Goal: Find contact information: Find contact information

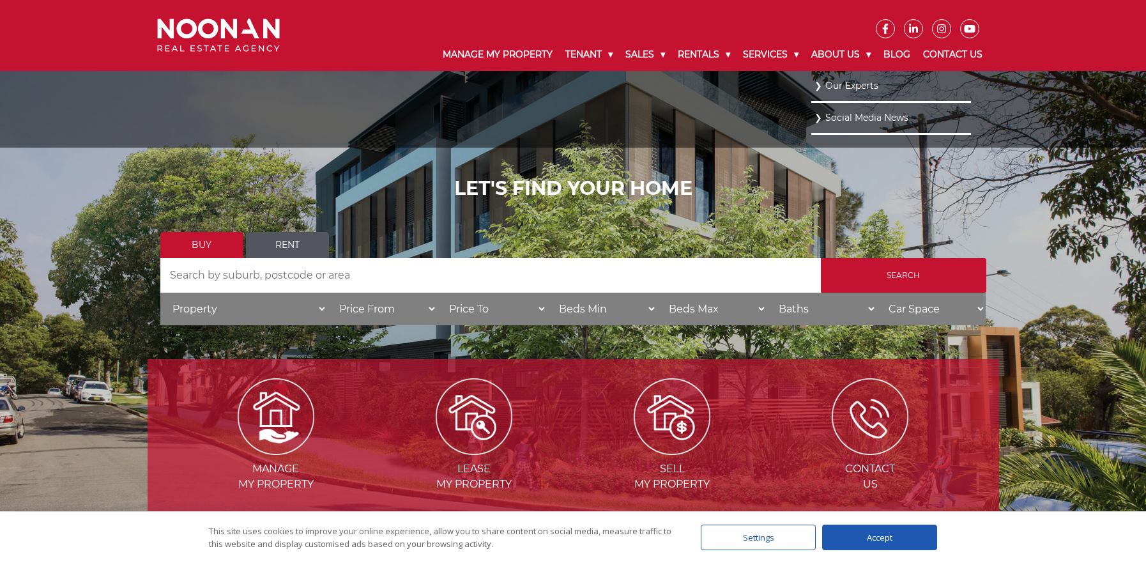
click at [843, 81] on link "Our Experts" at bounding box center [891, 85] width 153 height 17
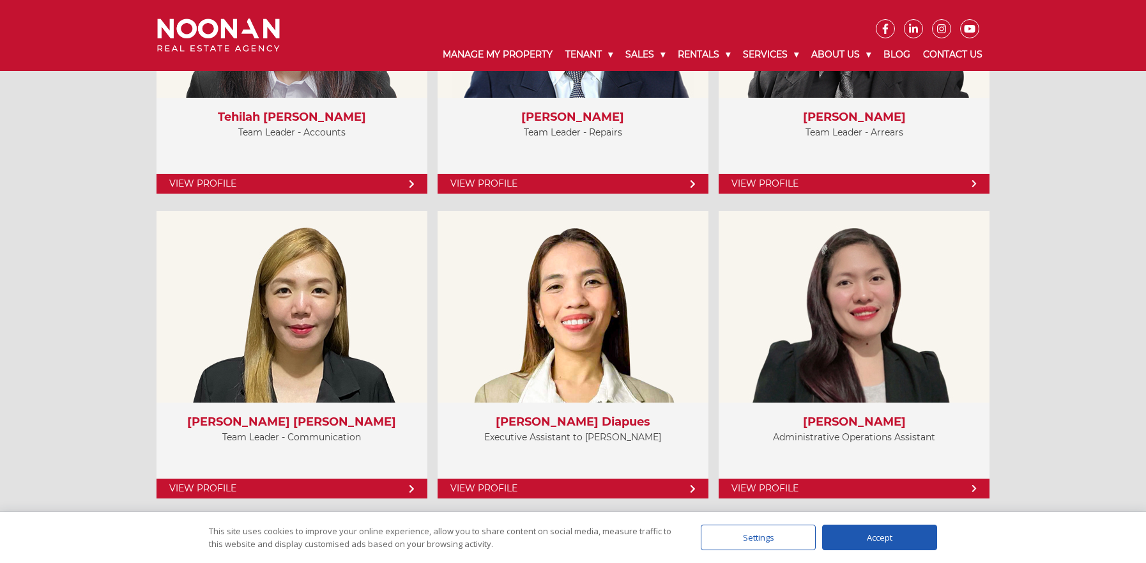
scroll to position [3572, 0]
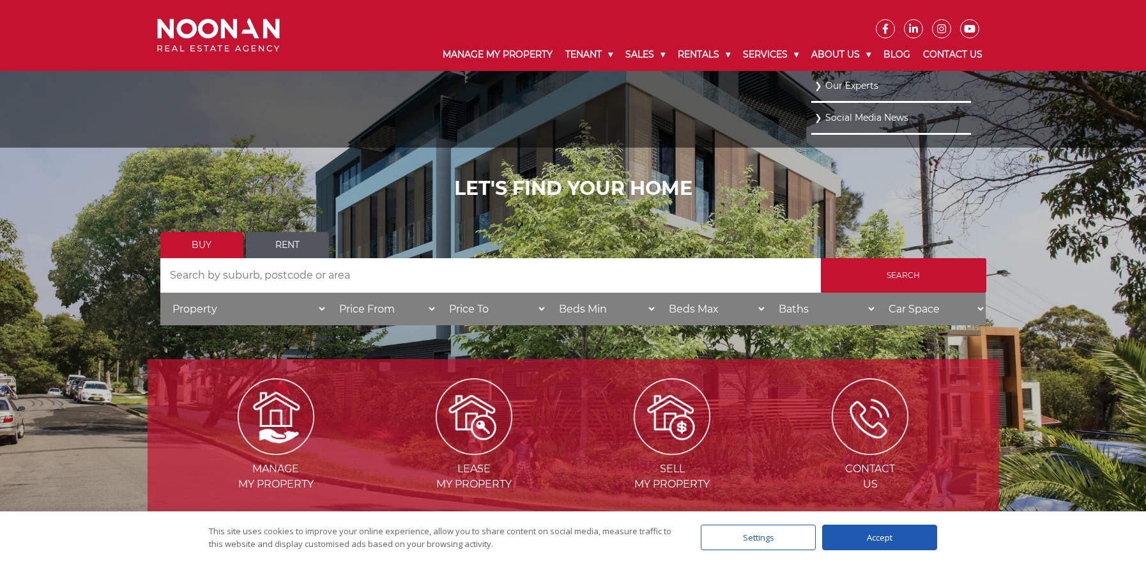
click at [845, 87] on link "Our Experts" at bounding box center [891, 85] width 153 height 17
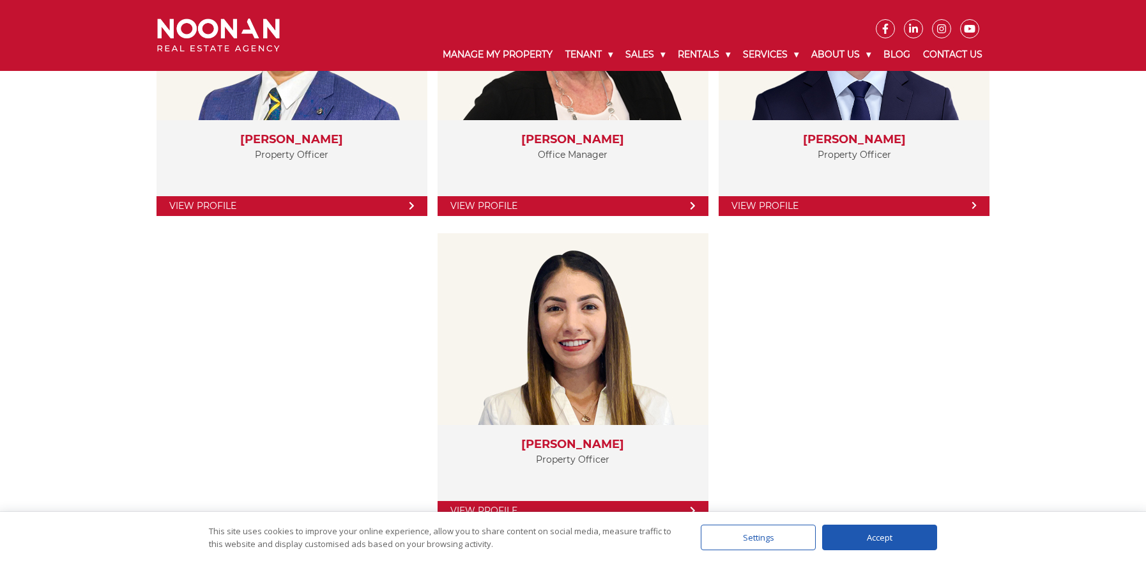
scroll to position [2321, 0]
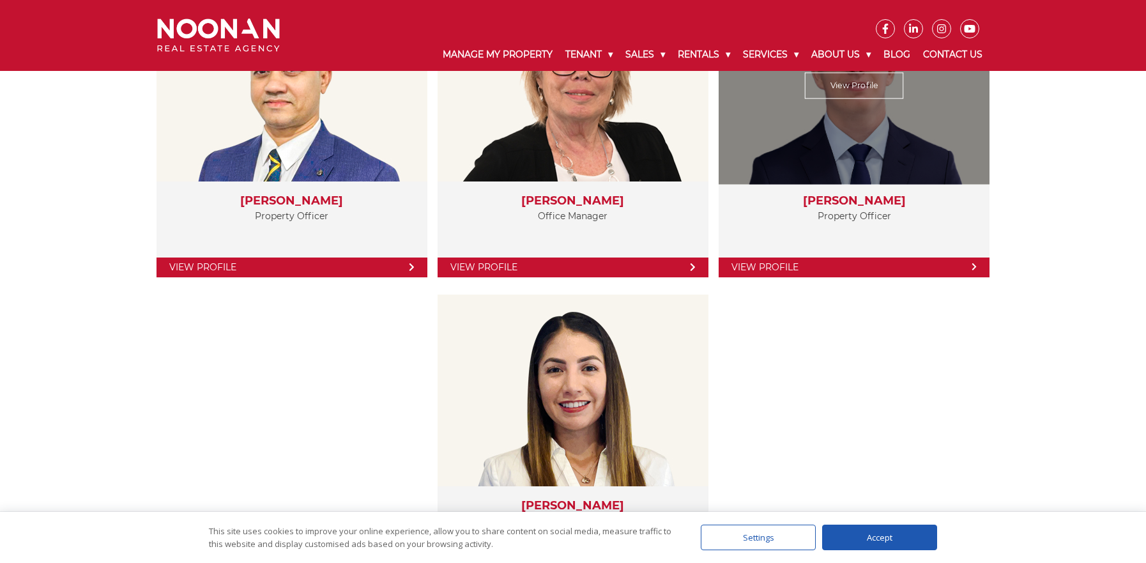
click at [912, 268] on link "View Profile" at bounding box center [854, 267] width 271 height 20
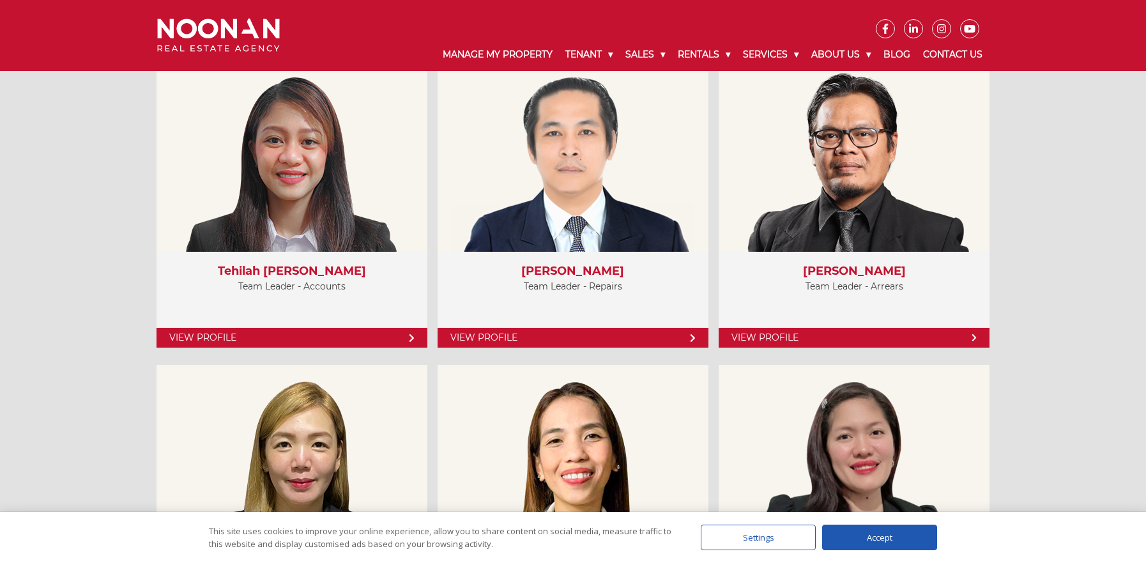
scroll to position [3299, 0]
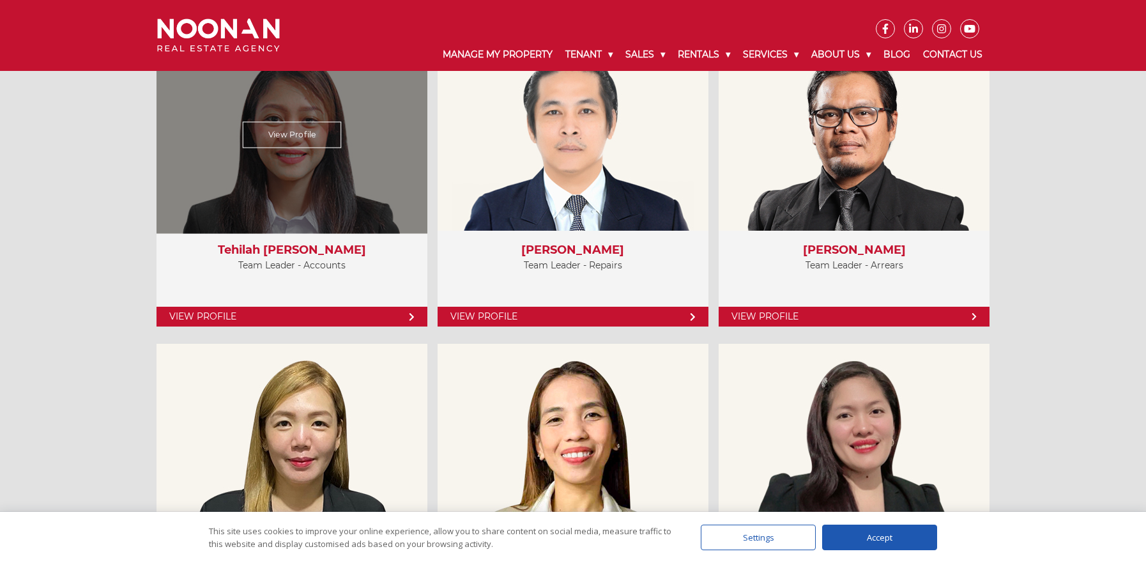
click at [284, 139] on link "View Profile" at bounding box center [291, 135] width 99 height 26
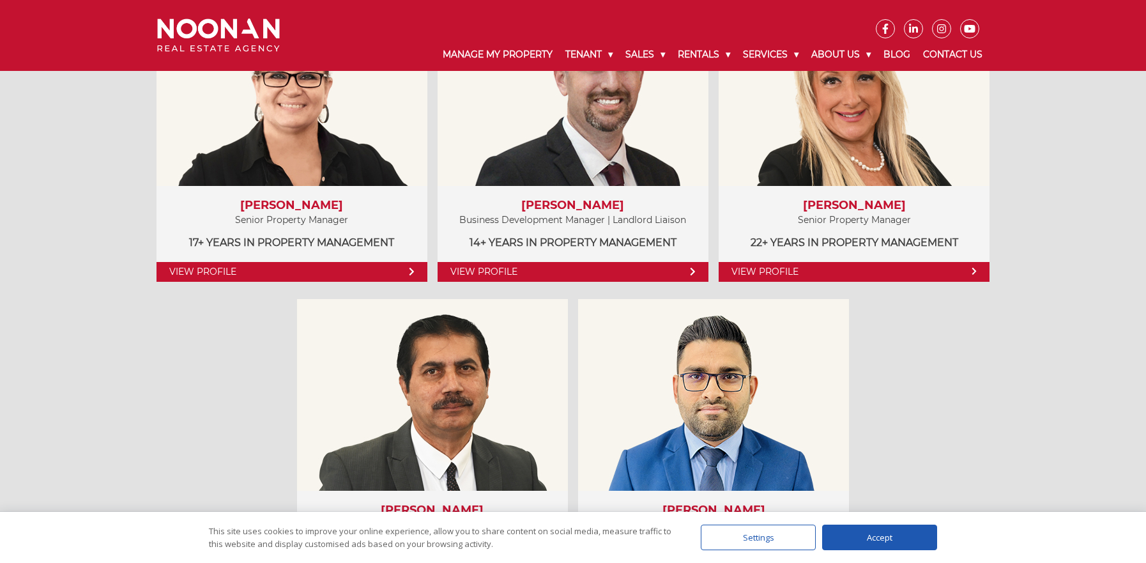
scroll to position [677, 0]
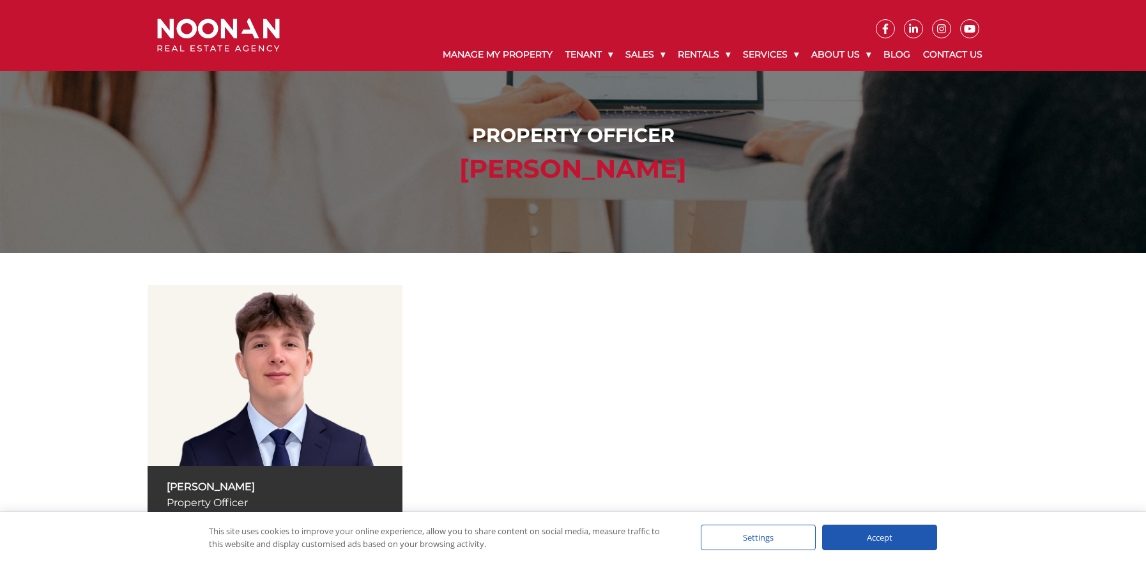
scroll to position [240, 0]
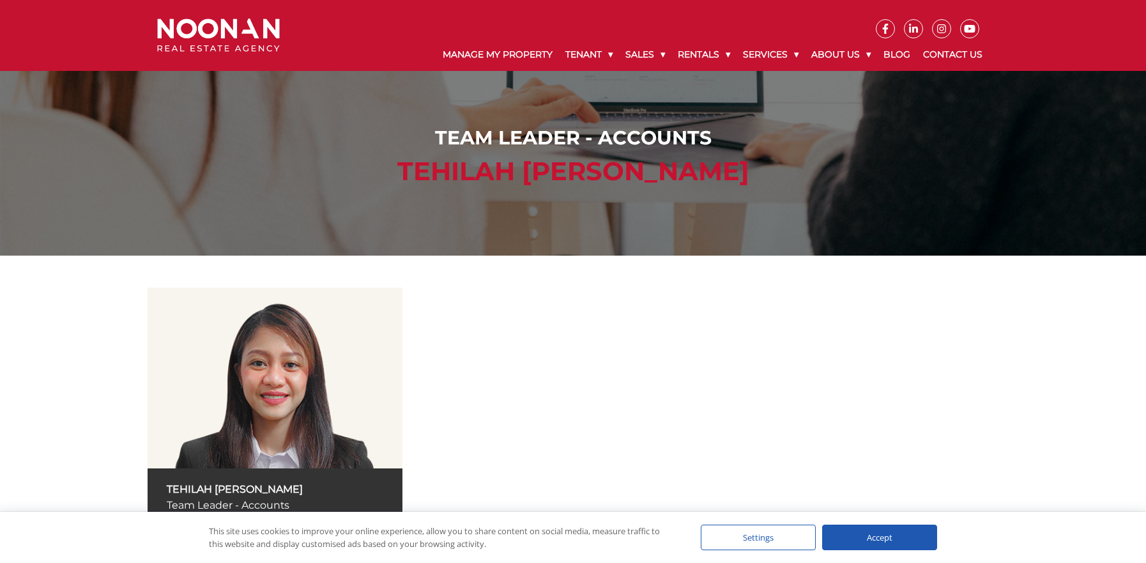
scroll to position [99, 0]
